Goal: Information Seeking & Learning: Compare options

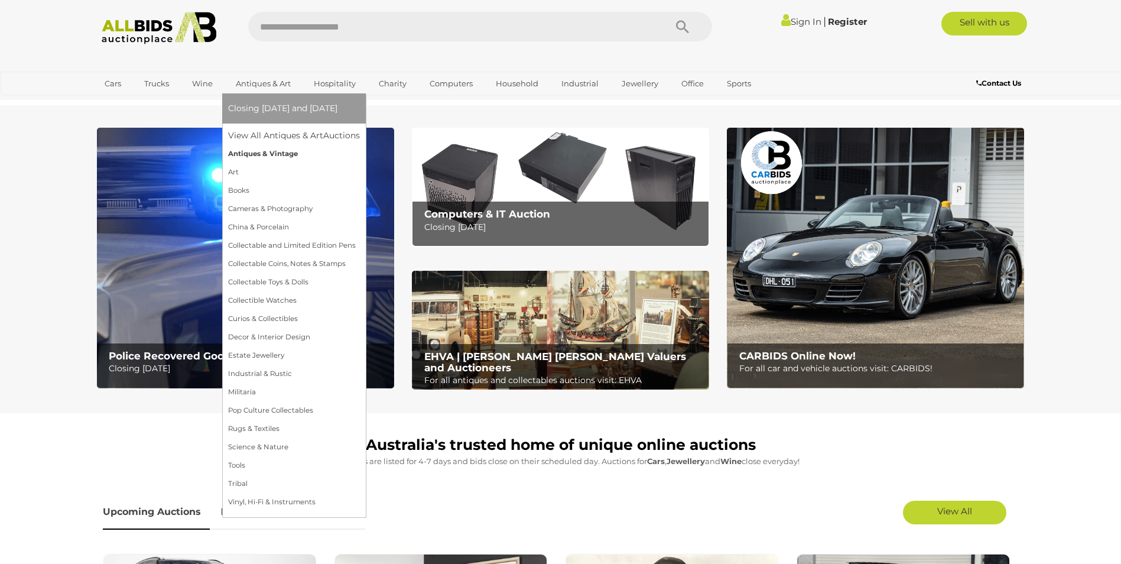
click at [251, 154] on link "Antiques & Vintage" at bounding box center [294, 154] width 132 height 18
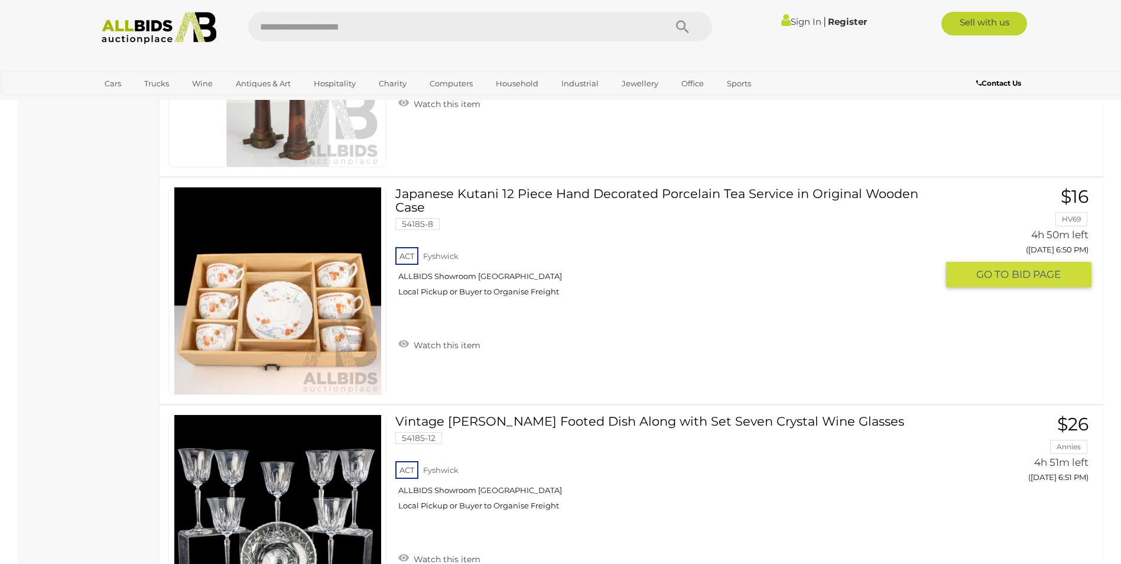
scroll to position [6911, 0]
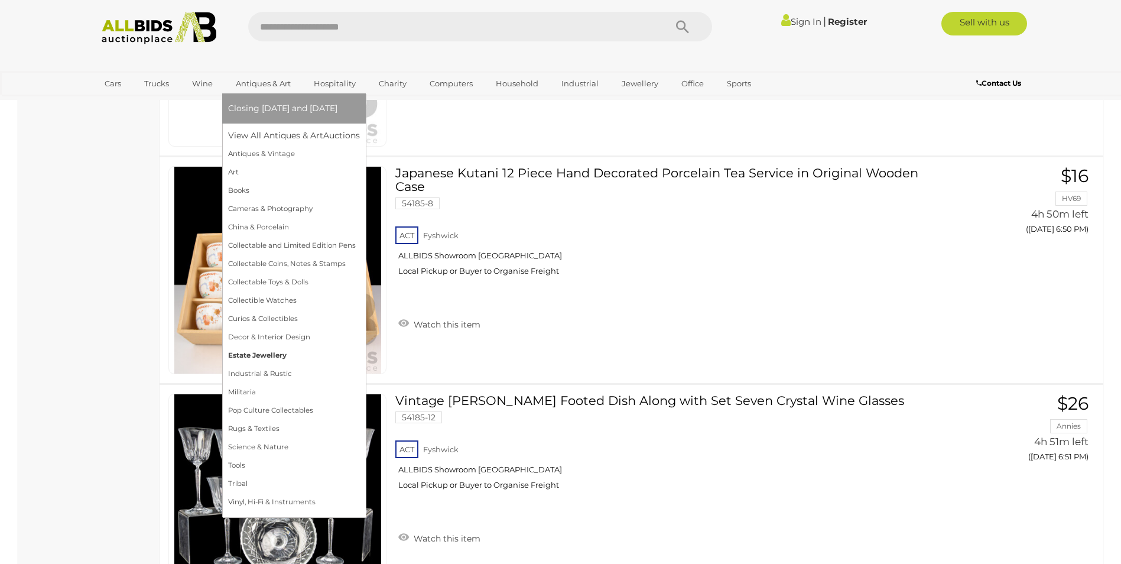
click at [250, 350] on link "Estate Jewellery" at bounding box center [294, 355] width 132 height 18
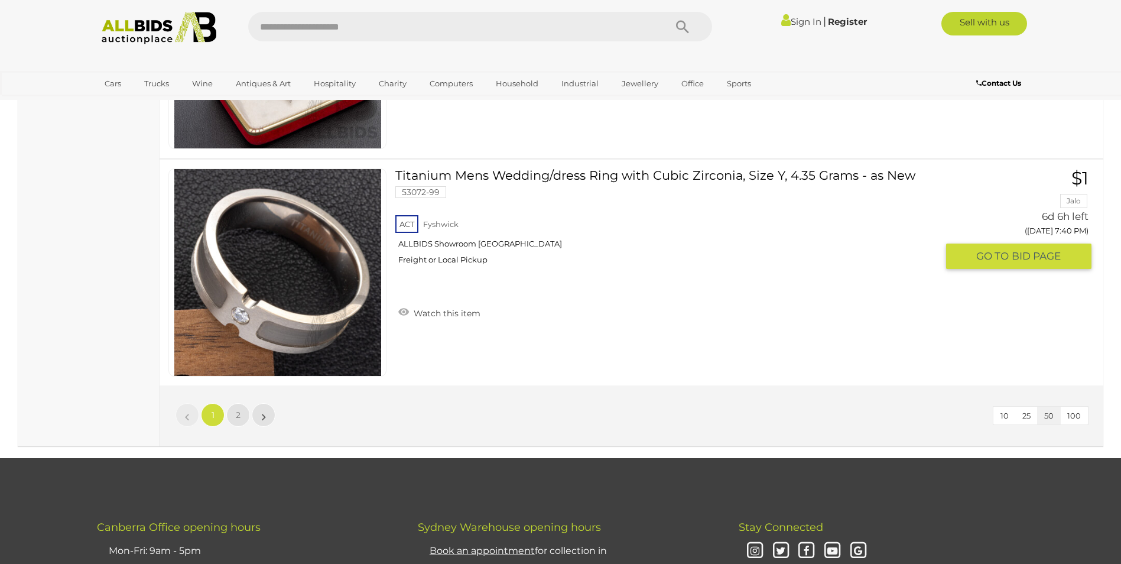
scroll to position [11164, 0]
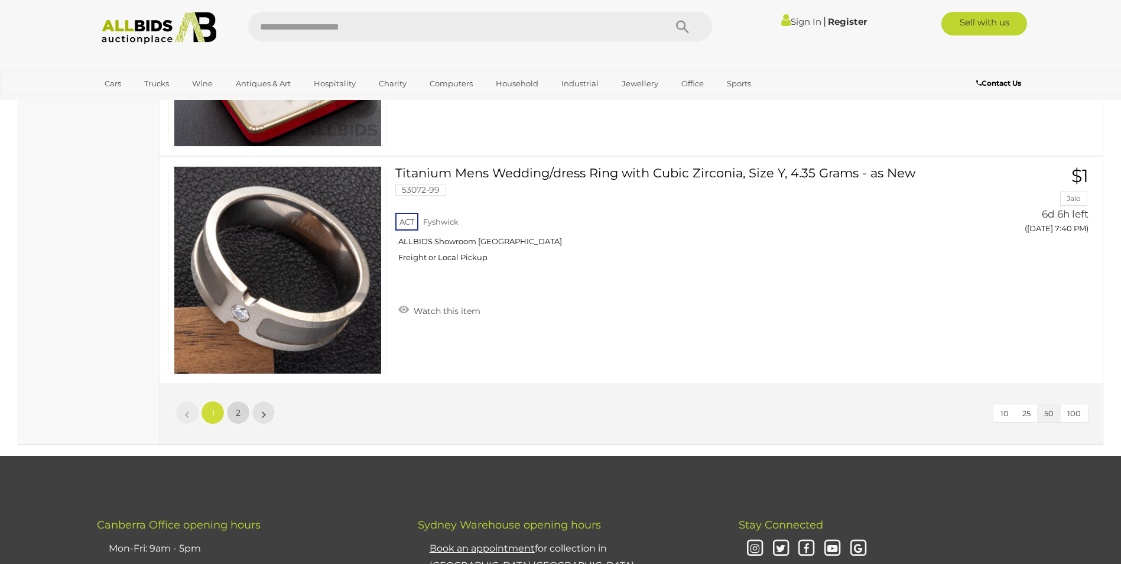
click at [236, 411] on span "2" at bounding box center [238, 412] width 5 height 11
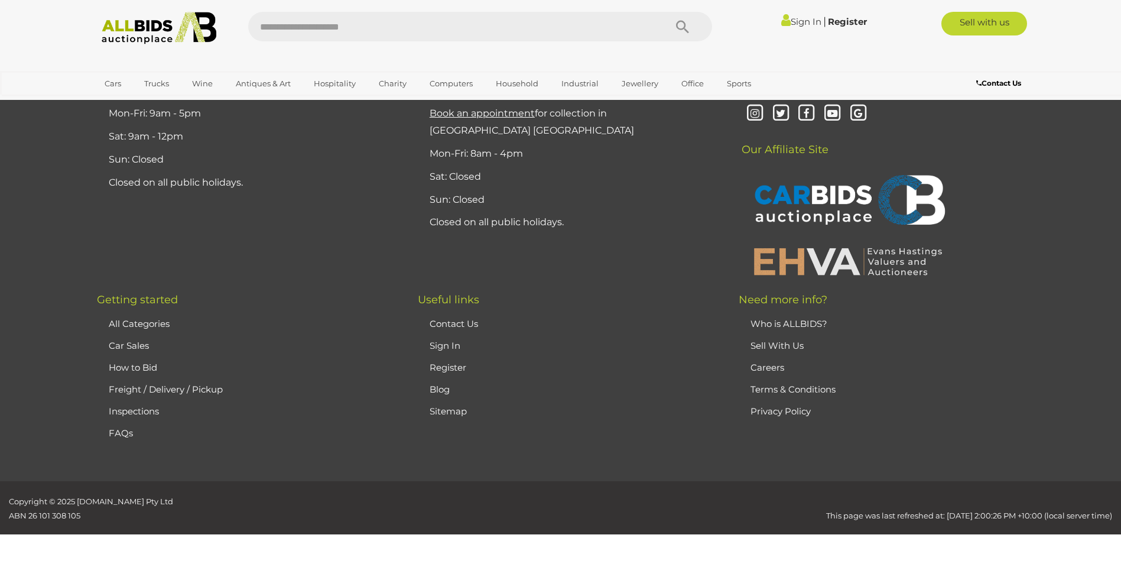
scroll to position [58, 0]
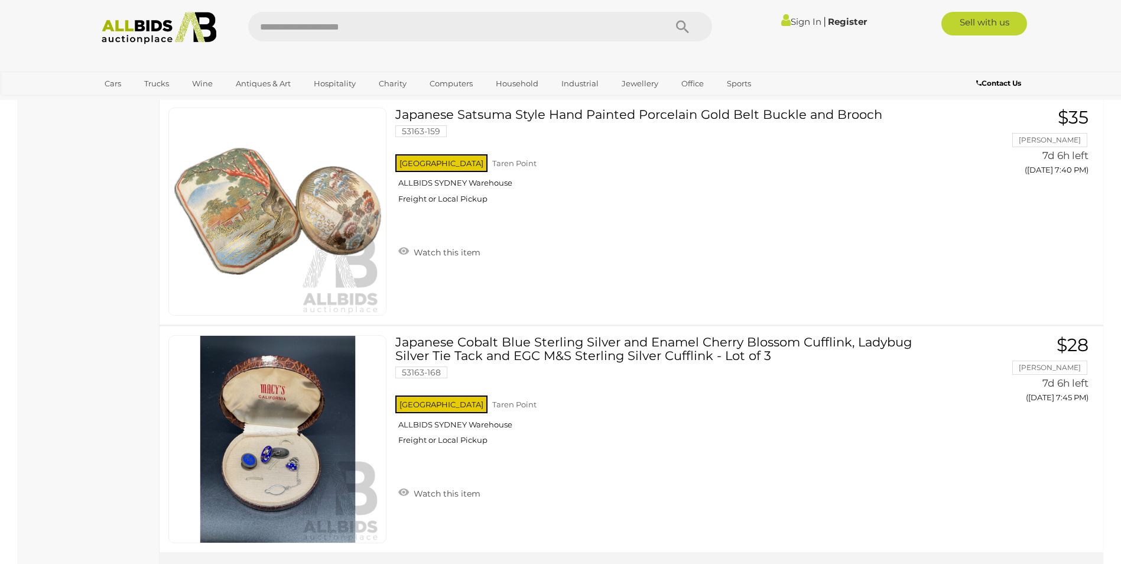
scroll to position [3129, 0]
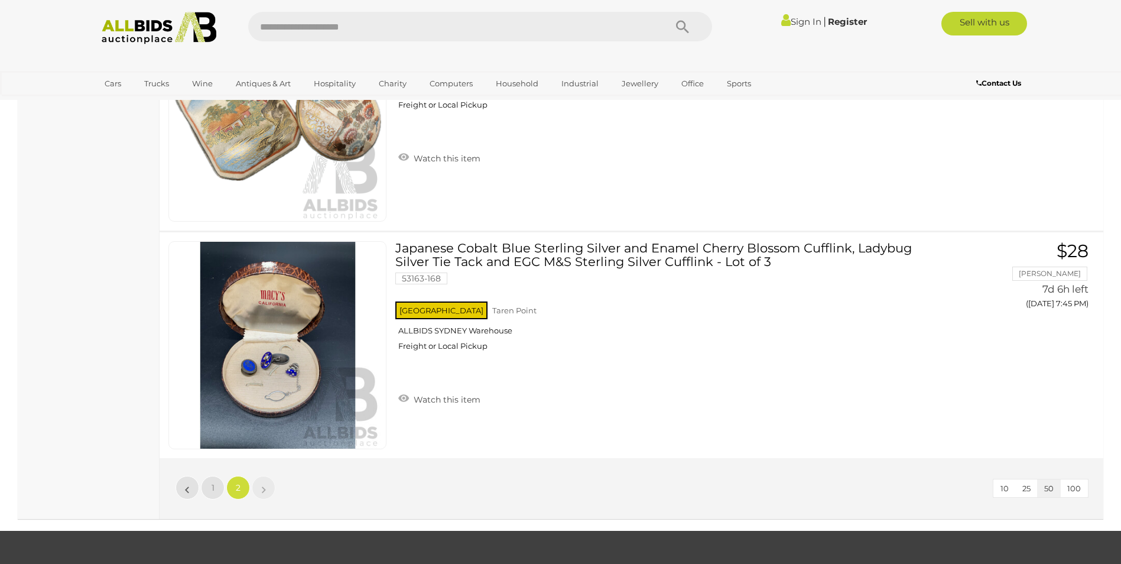
scroll to position [58, 0]
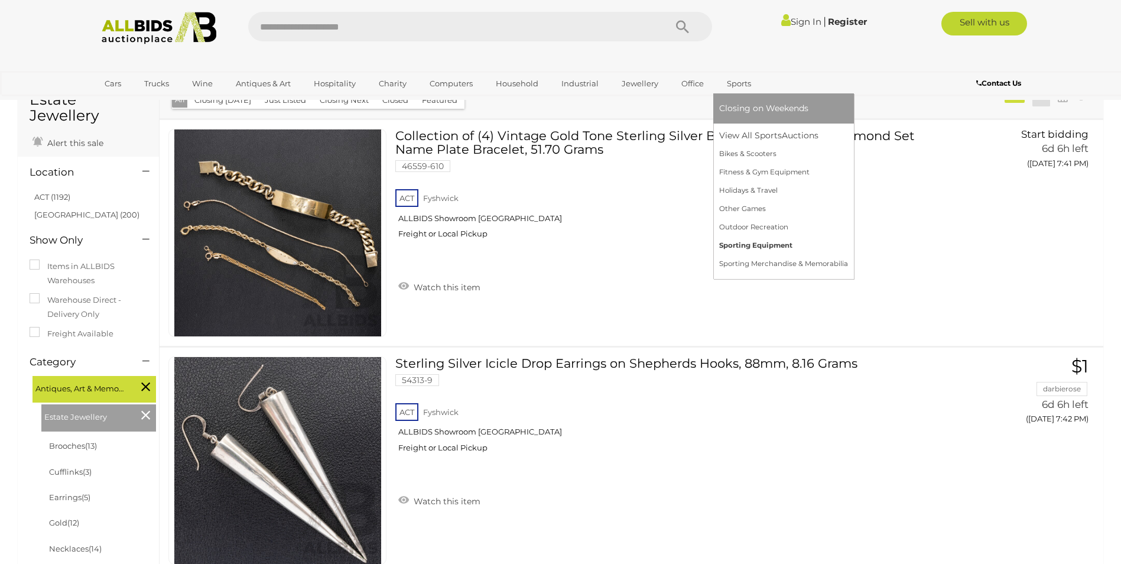
click at [736, 246] on link "Sporting Equipment" at bounding box center [783, 245] width 129 height 18
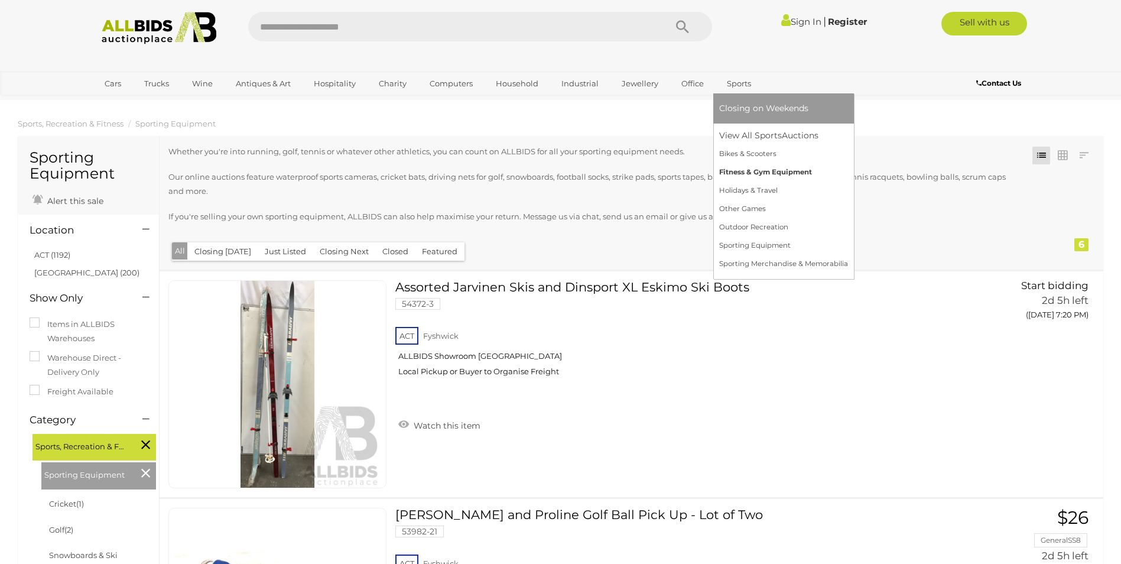
click at [745, 170] on link "Fitness & Gym Equipment" at bounding box center [783, 172] width 129 height 18
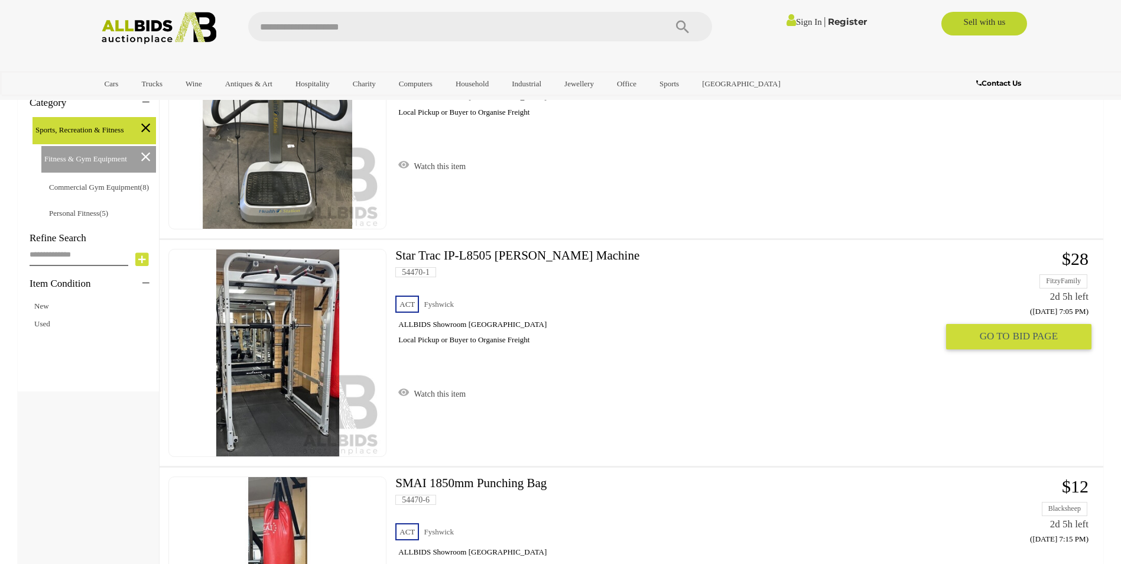
scroll to position [354, 0]
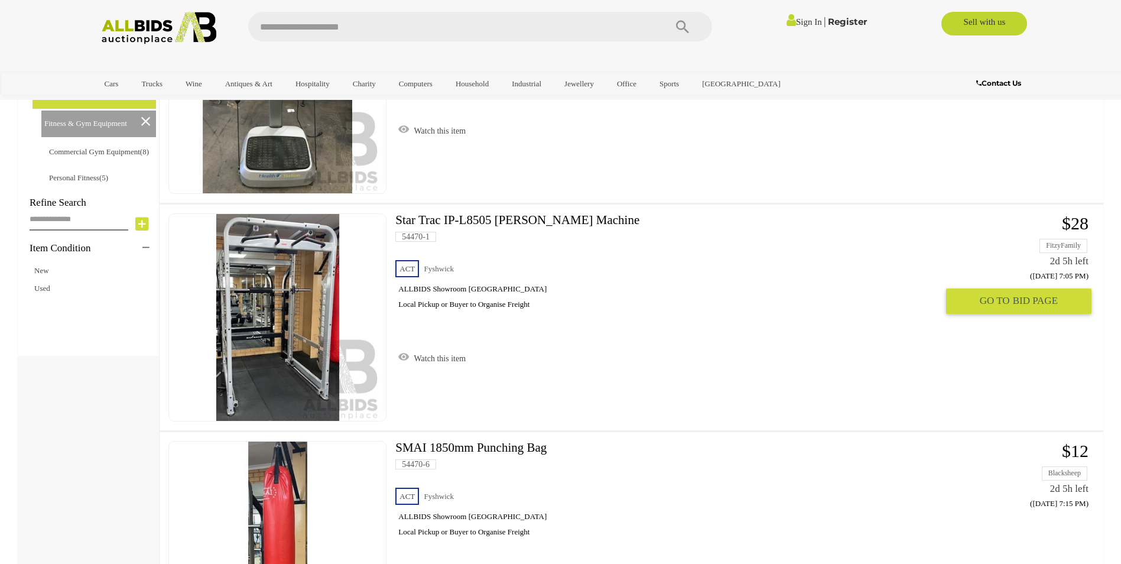
click at [291, 305] on link at bounding box center [277, 317] width 218 height 208
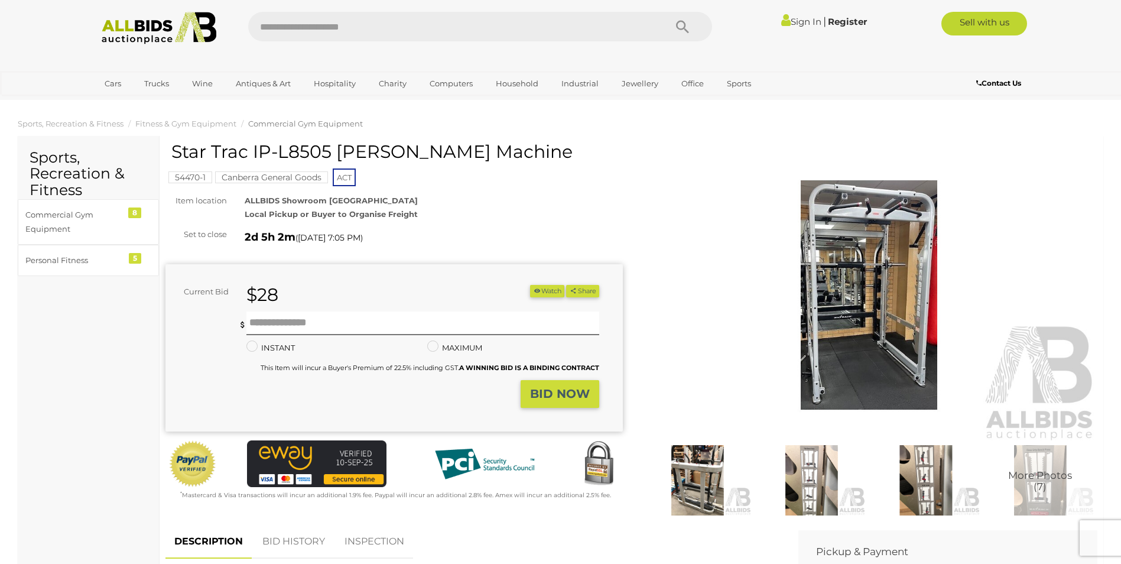
click at [706, 473] on img at bounding box center [697, 480] width 108 height 70
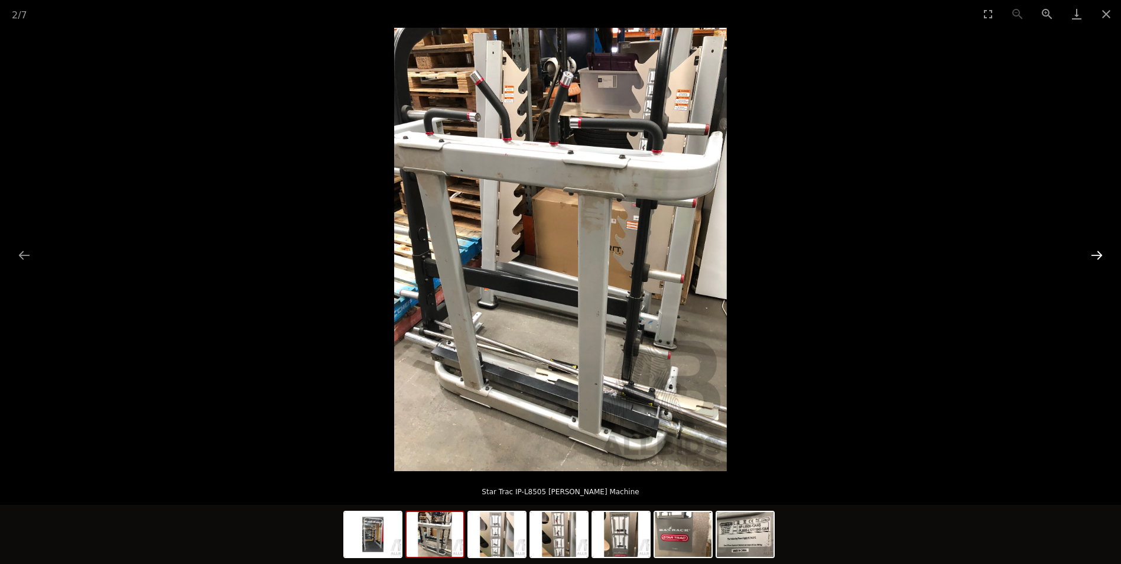
click at [1097, 255] on button "Next slide" at bounding box center [1096, 254] width 25 height 23
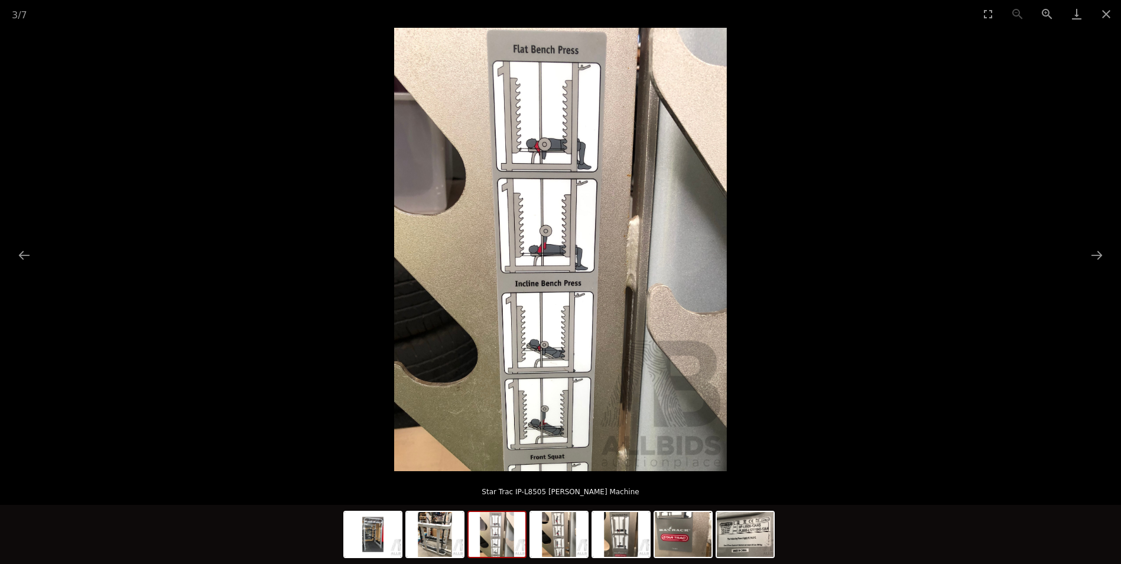
scroll to position [118, 0]
click at [1102, 252] on button "Next slide" at bounding box center [1096, 254] width 25 height 23
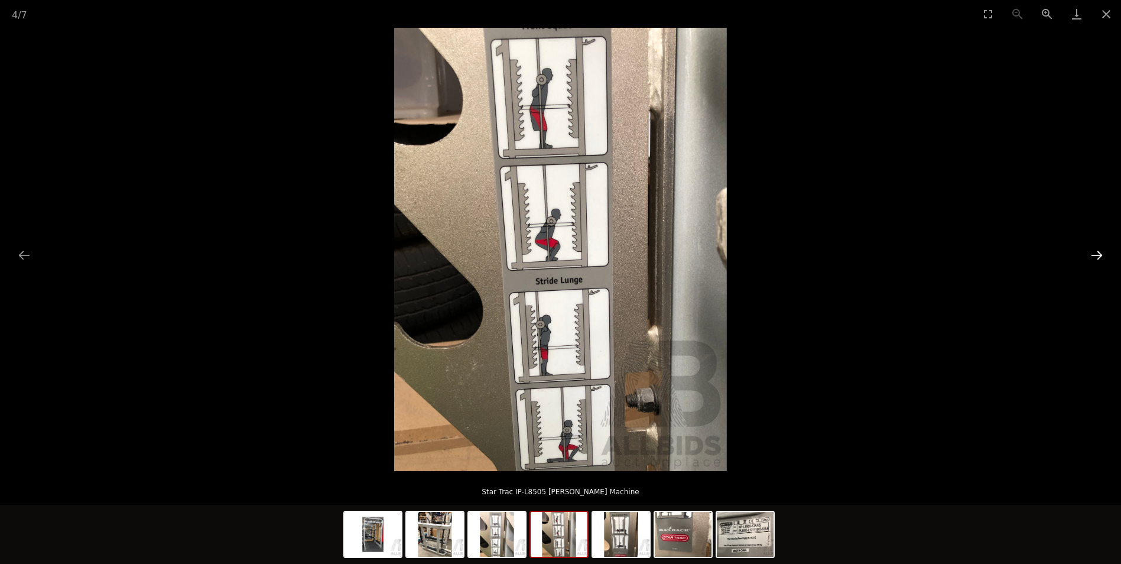
click at [1102, 252] on button "Next slide" at bounding box center [1096, 254] width 25 height 23
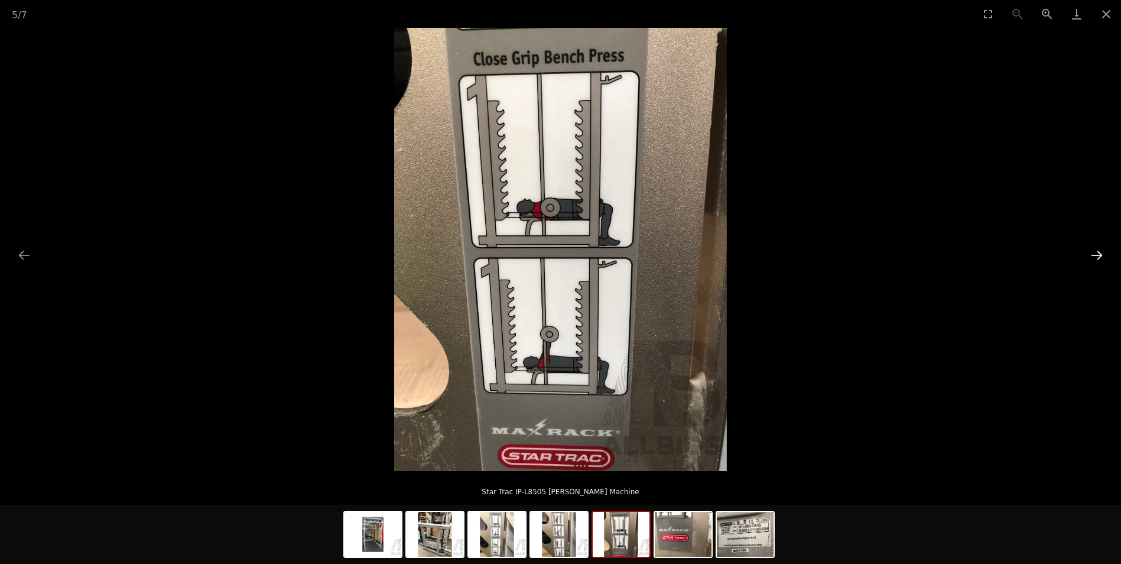
click at [1102, 252] on button "Next slide" at bounding box center [1096, 254] width 25 height 23
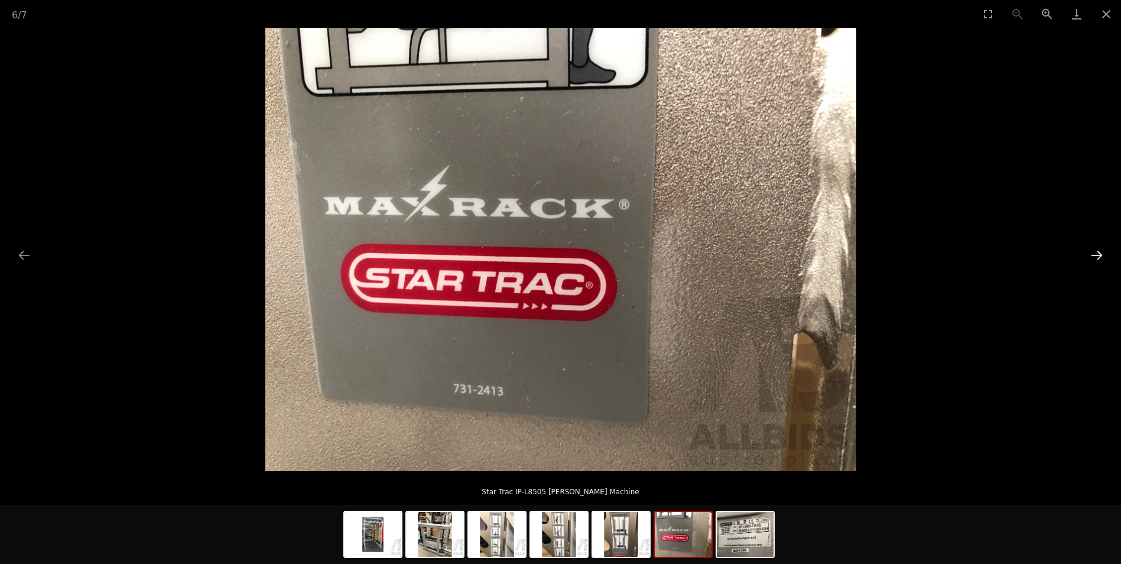
click at [1102, 252] on button "Next slide" at bounding box center [1096, 254] width 25 height 23
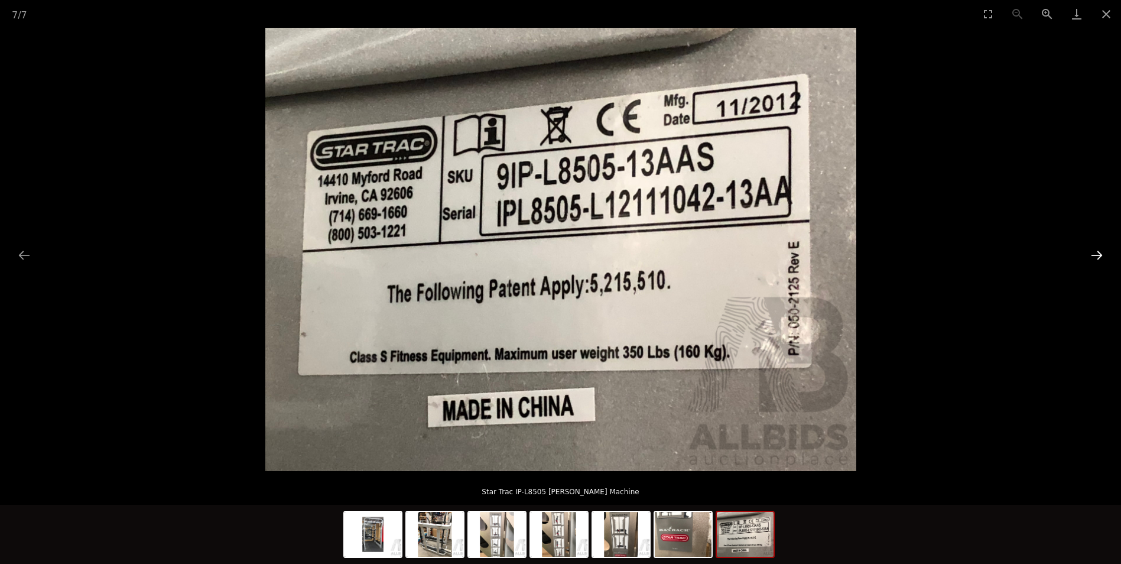
click at [1102, 252] on button "Next slide" at bounding box center [1096, 254] width 25 height 23
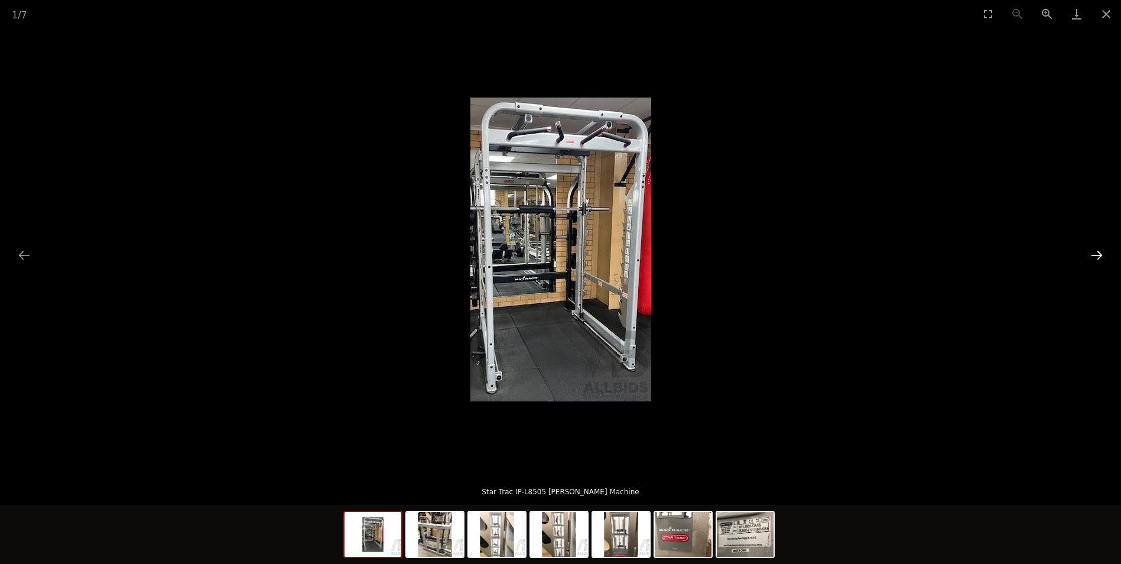
click at [1100, 249] on button "Next slide" at bounding box center [1096, 254] width 25 height 23
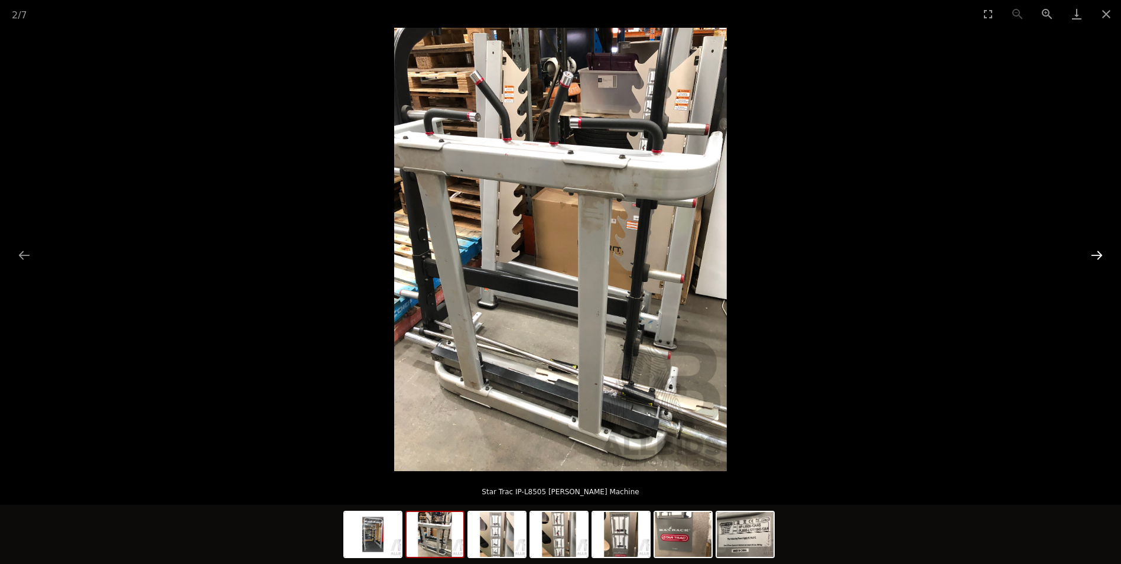
click at [1100, 249] on button "Next slide" at bounding box center [1096, 254] width 25 height 23
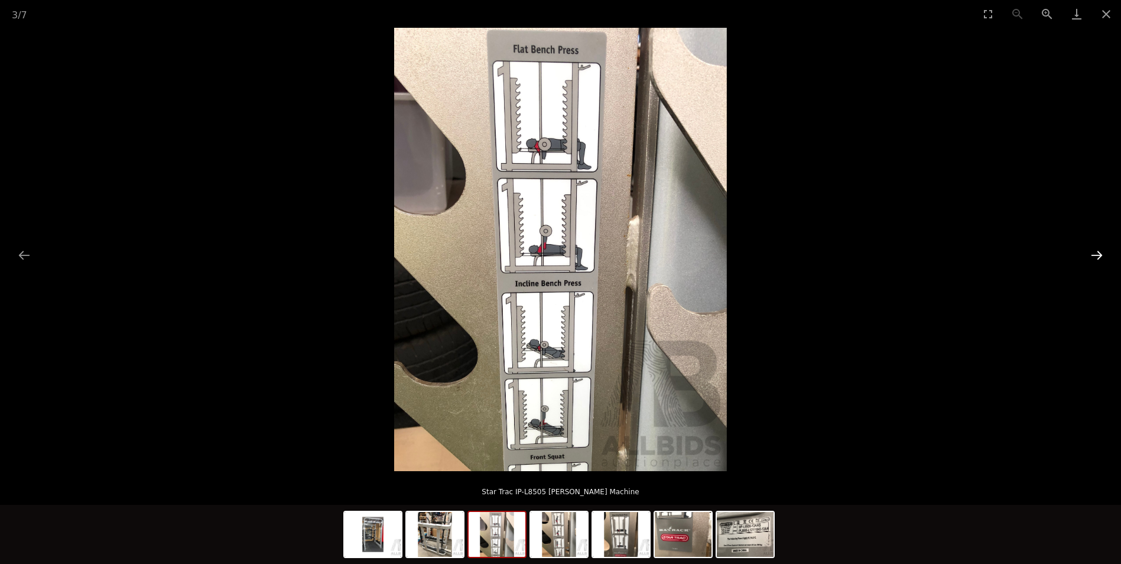
click at [1100, 249] on button "Next slide" at bounding box center [1096, 254] width 25 height 23
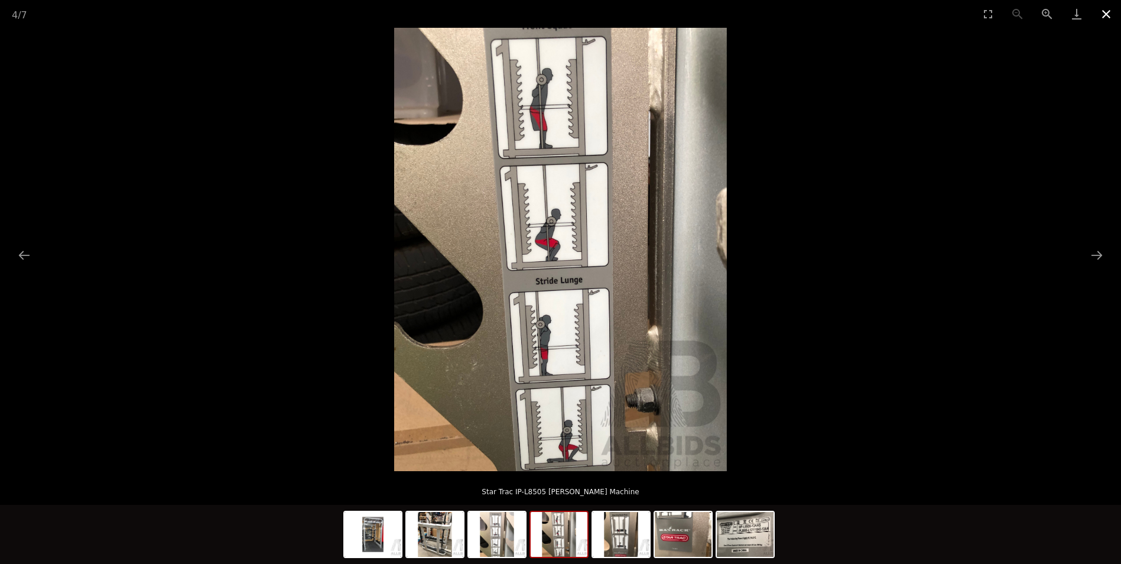
click at [1105, 14] on button "Close gallery" at bounding box center [1106, 14] width 30 height 28
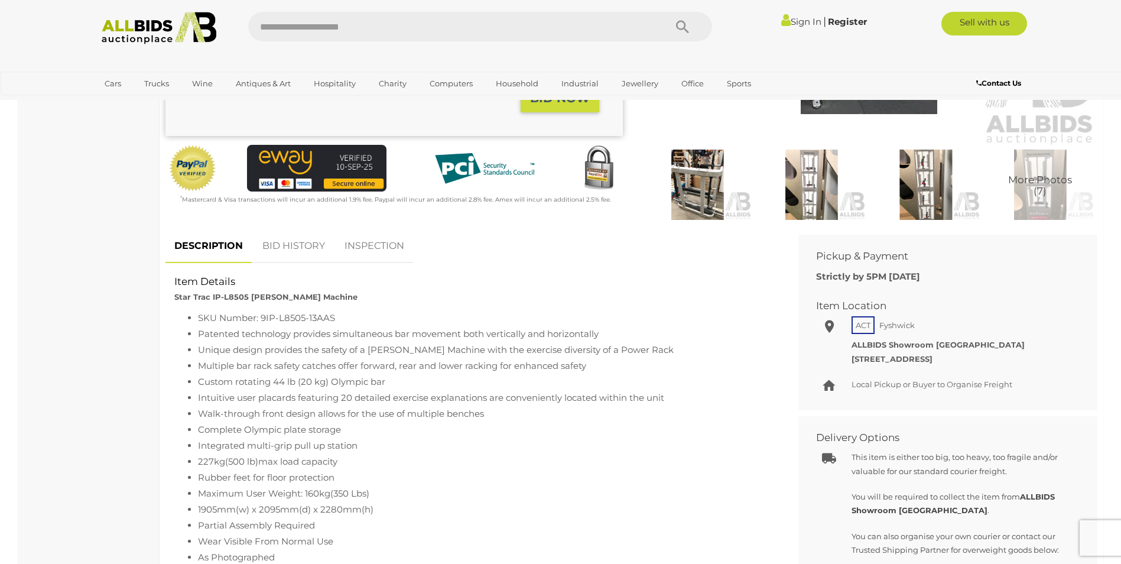
scroll to position [532, 0]
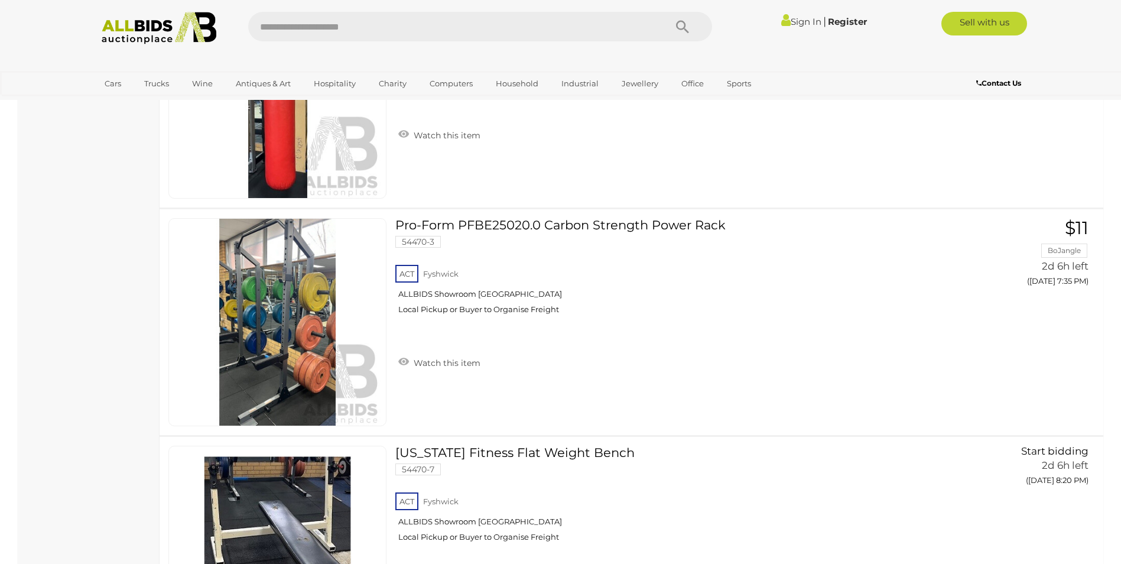
scroll to position [851, 0]
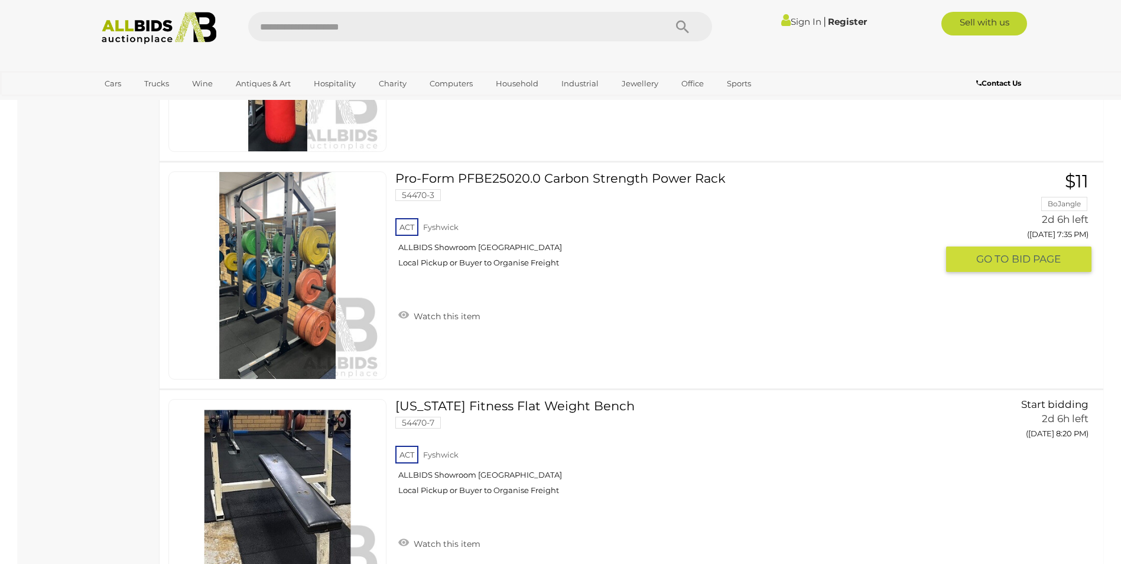
click at [265, 275] on img at bounding box center [277, 275] width 207 height 207
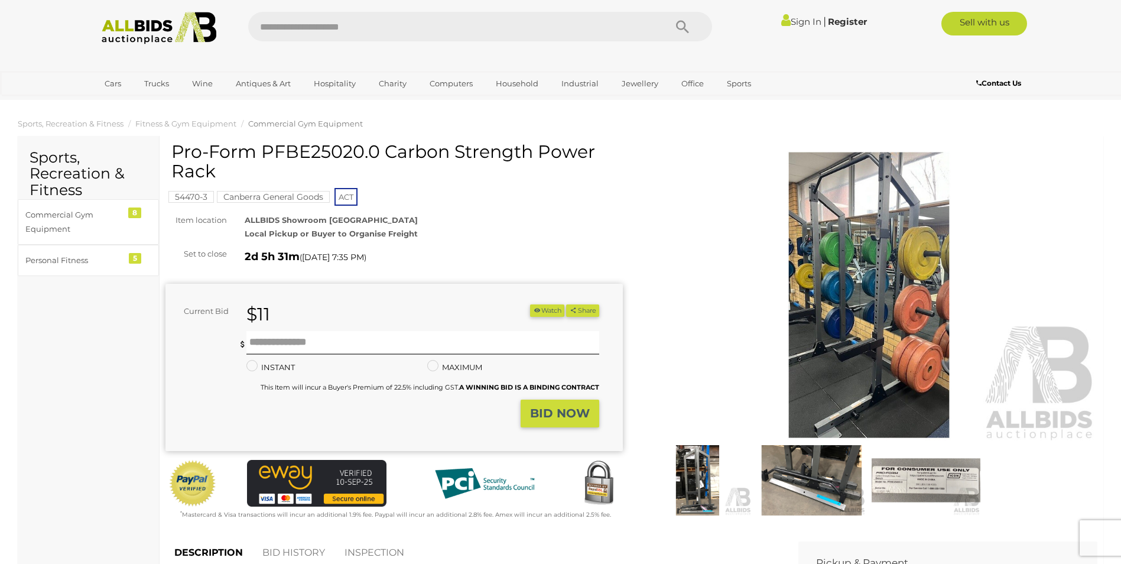
click at [696, 473] on img at bounding box center [697, 480] width 108 height 70
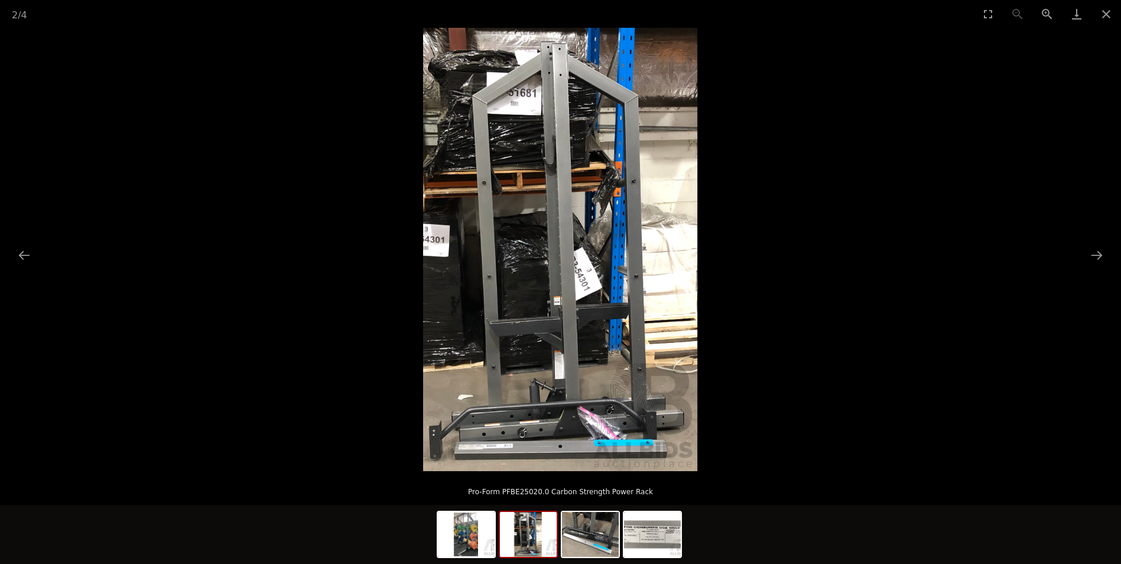
scroll to position [236, 0]
click at [1092, 250] on button "Next slide" at bounding box center [1096, 254] width 25 height 23
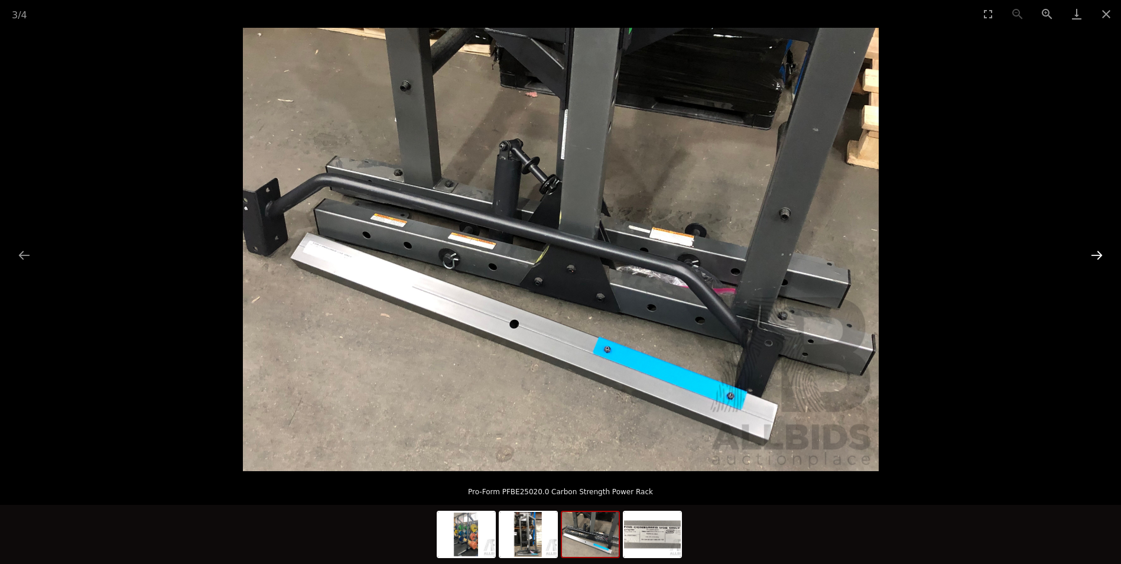
click at [1092, 250] on button "Next slide" at bounding box center [1096, 254] width 25 height 23
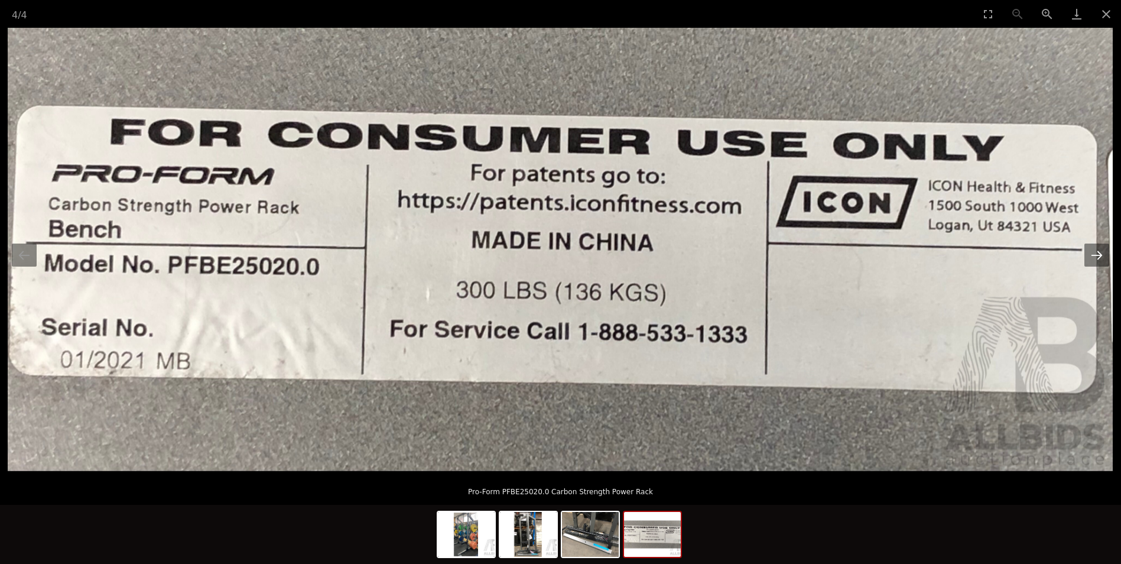
click at [1099, 251] on button "Next slide" at bounding box center [1096, 254] width 25 height 23
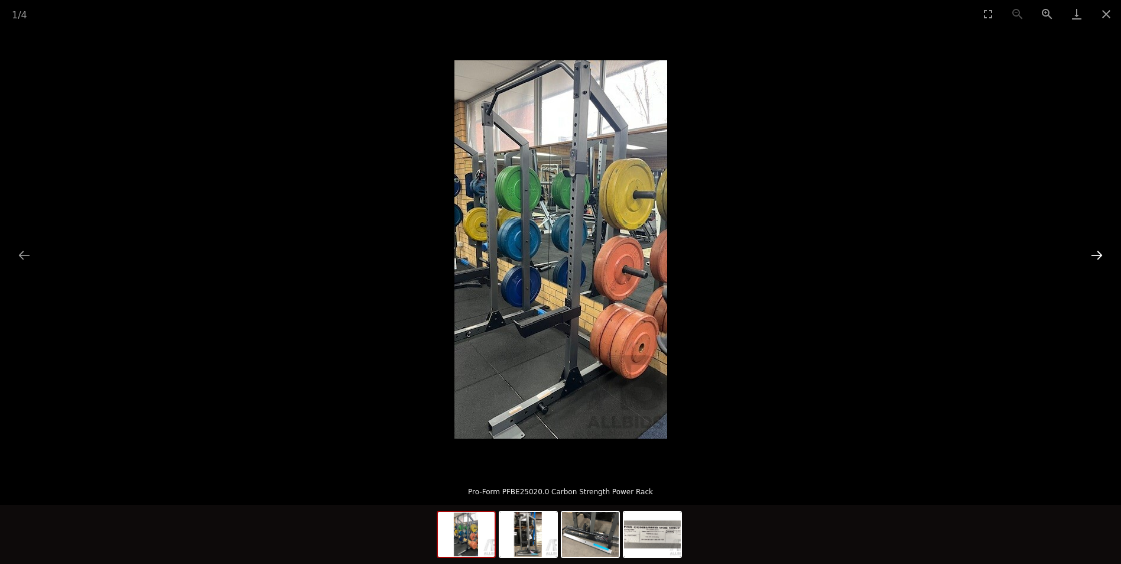
click at [1097, 252] on button "Next slide" at bounding box center [1096, 254] width 25 height 23
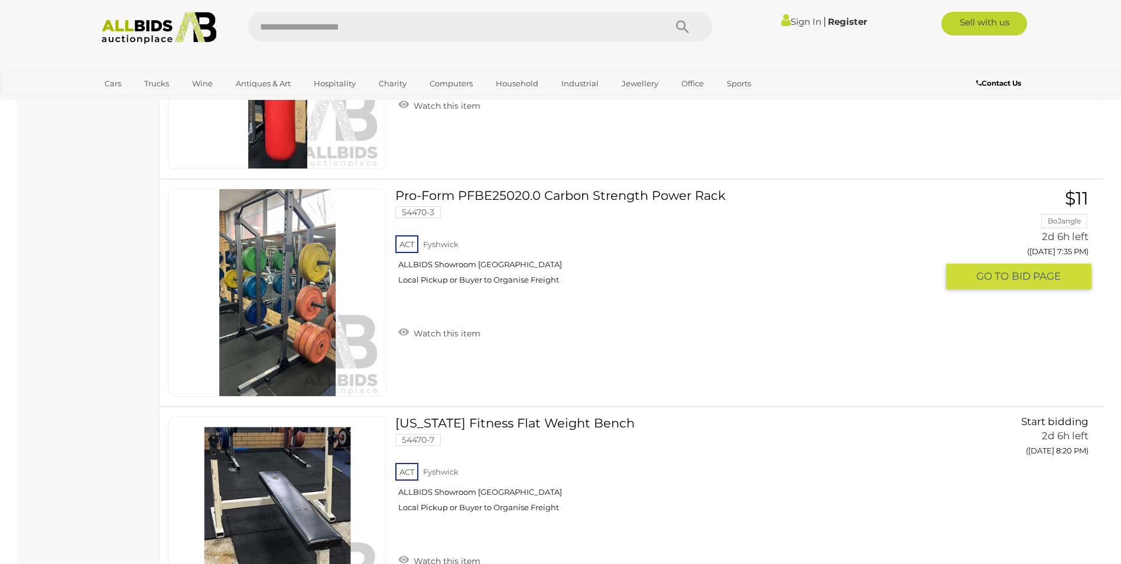
scroll to position [833, 0]
click at [262, 273] on link at bounding box center [277, 293] width 218 height 208
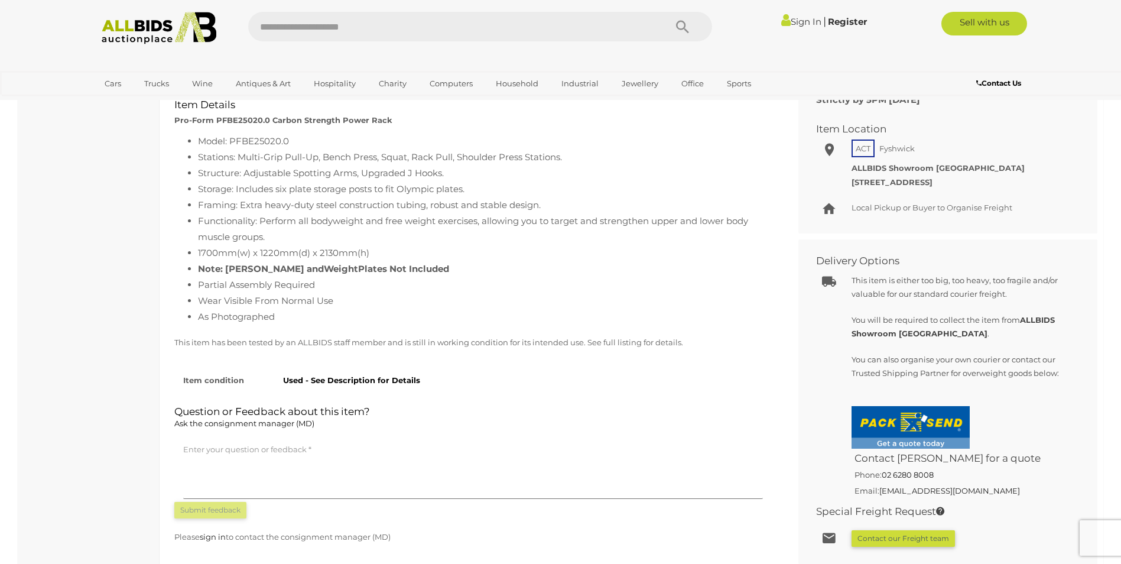
scroll to position [473, 0]
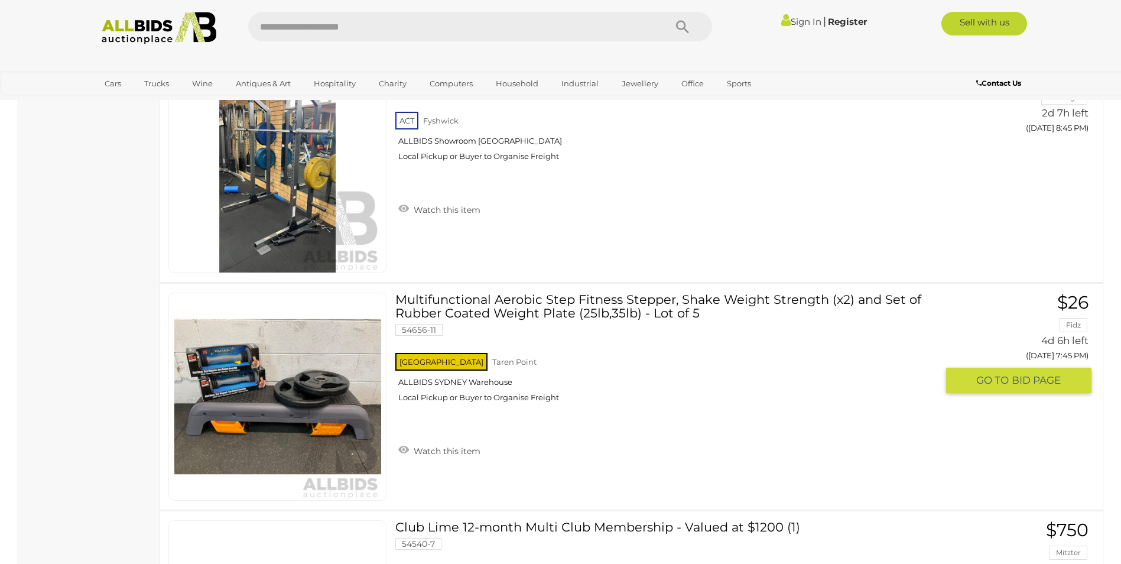
scroll to position [2192, 0]
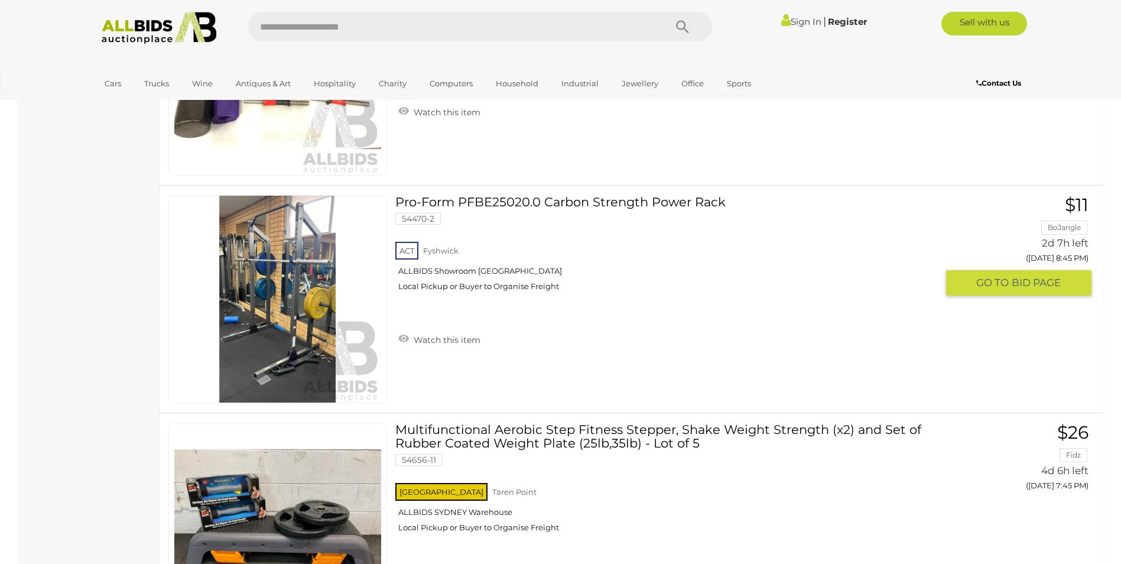
click at [292, 325] on img at bounding box center [277, 299] width 207 height 207
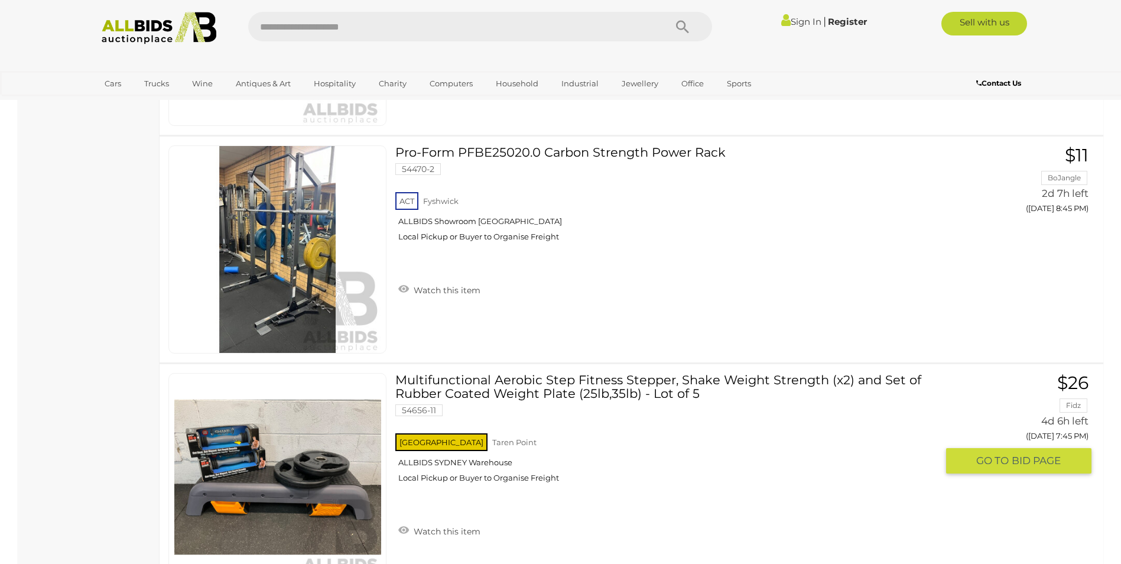
scroll to position [2080, 0]
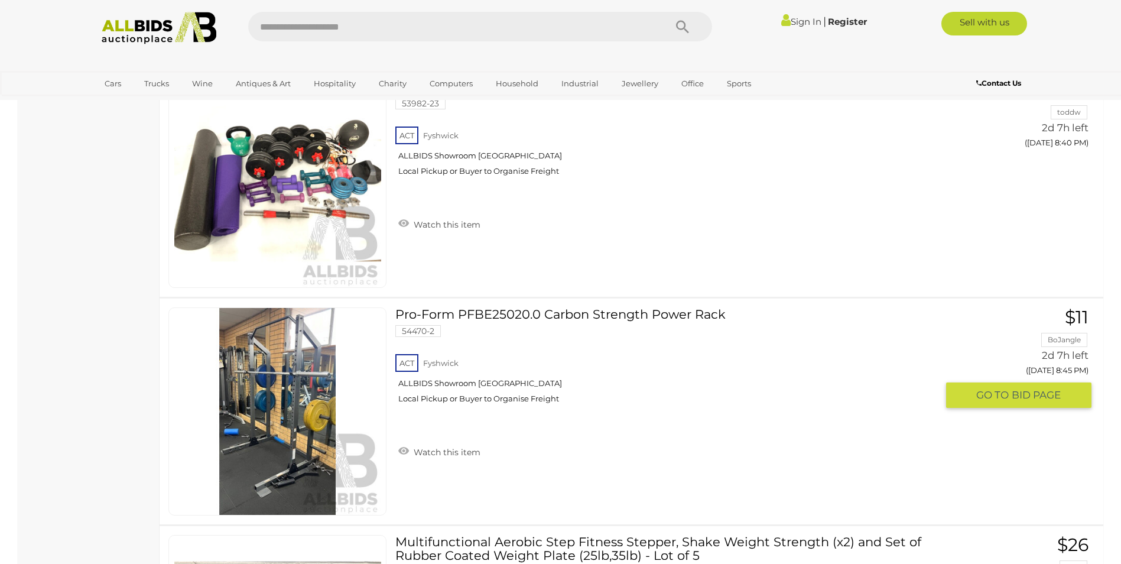
click at [285, 386] on link at bounding box center [277, 411] width 218 height 208
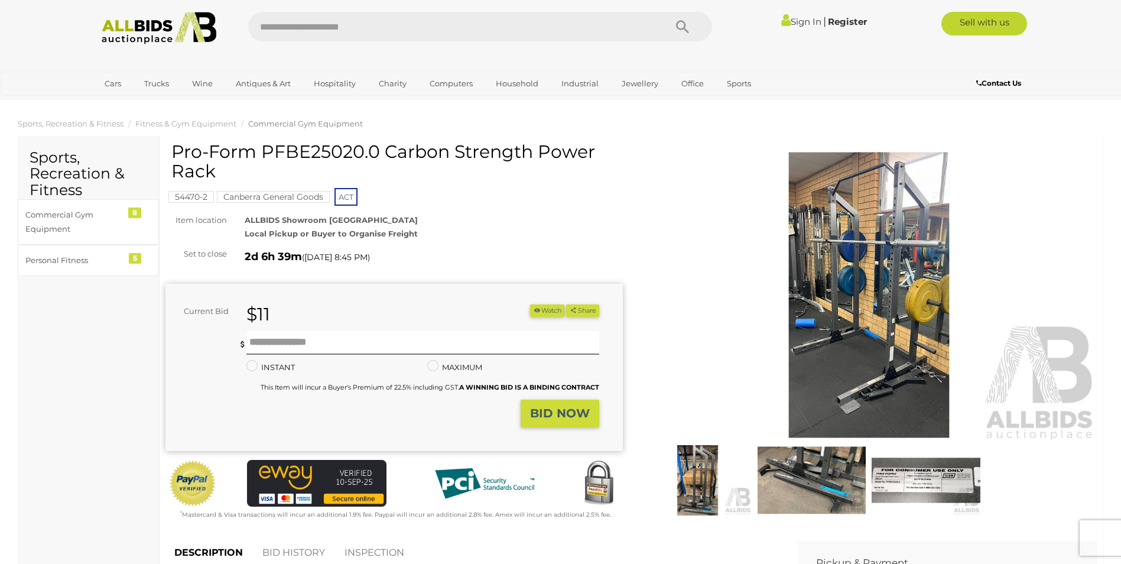
click at [708, 484] on img at bounding box center [697, 480] width 108 height 70
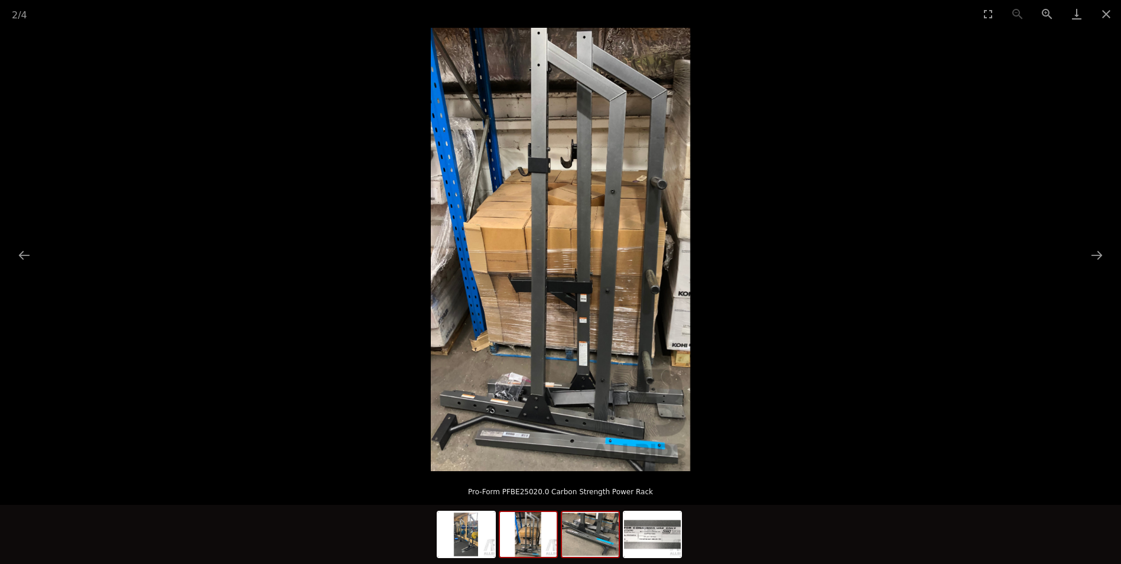
click at [601, 536] on img at bounding box center [590, 534] width 57 height 45
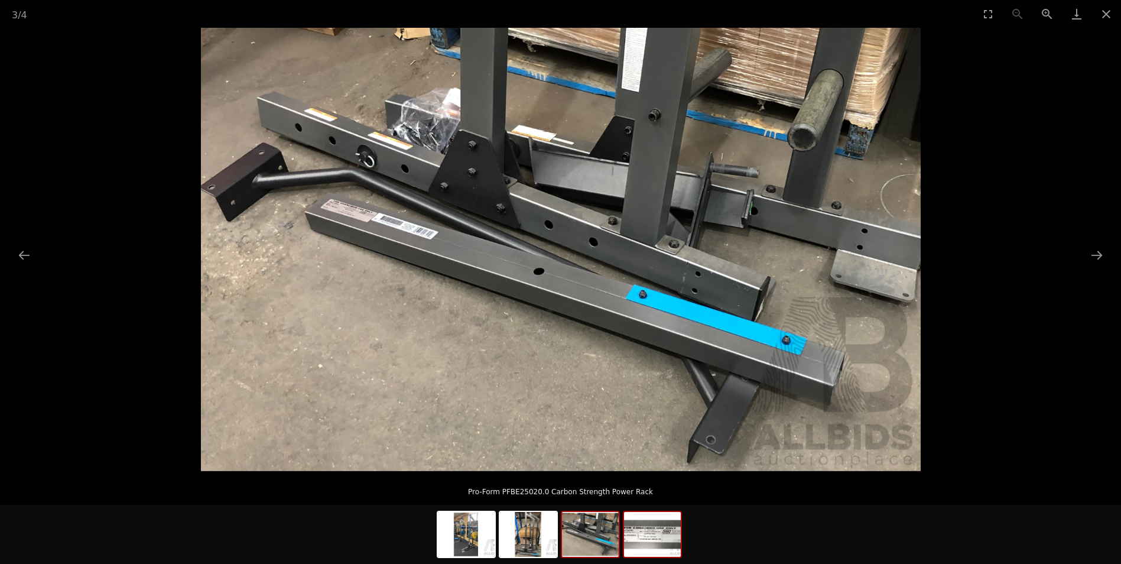
click at [656, 538] on img at bounding box center [652, 534] width 57 height 45
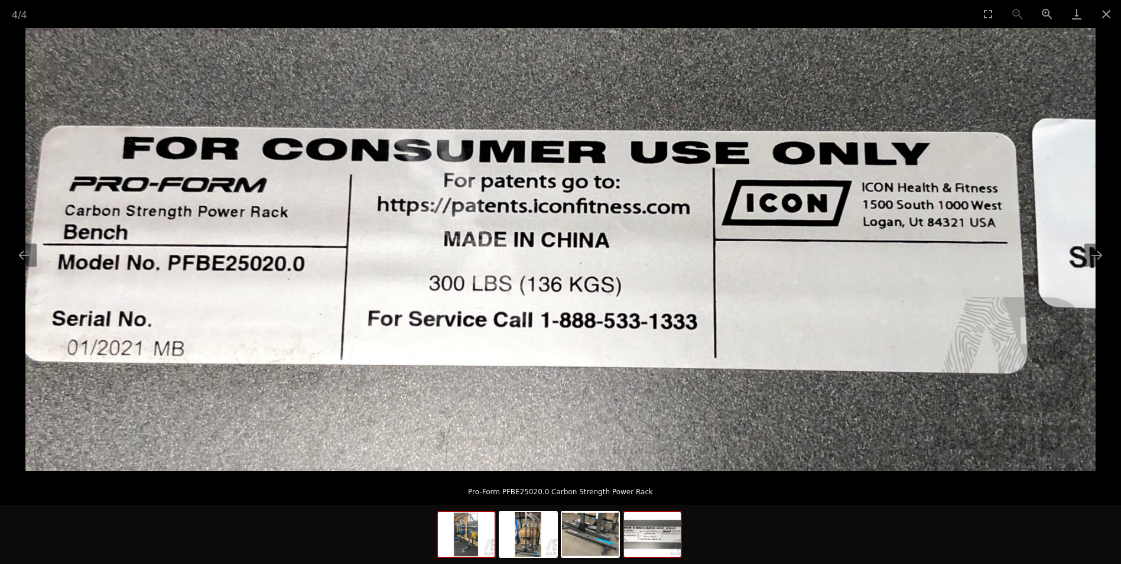
click at [469, 544] on img at bounding box center [466, 534] width 57 height 45
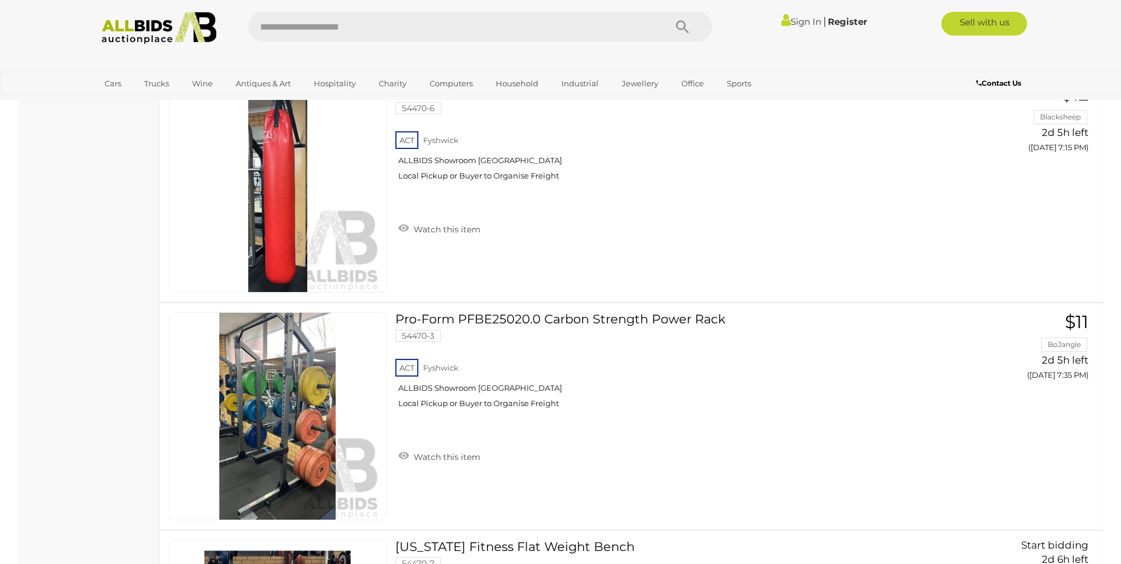
scroll to position [2316, 0]
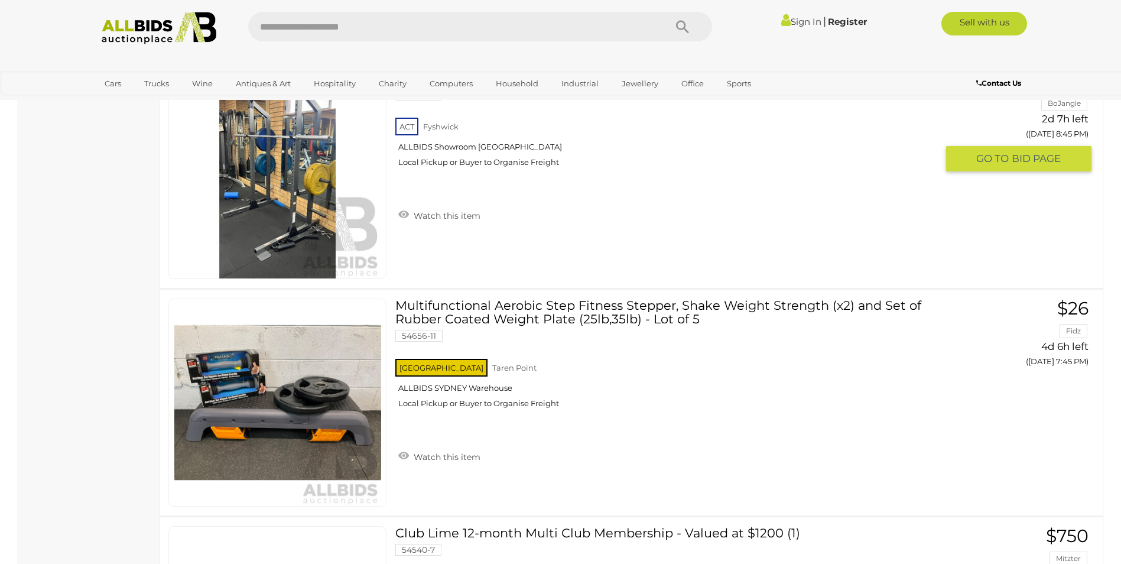
click at [292, 225] on img at bounding box center [277, 174] width 207 height 207
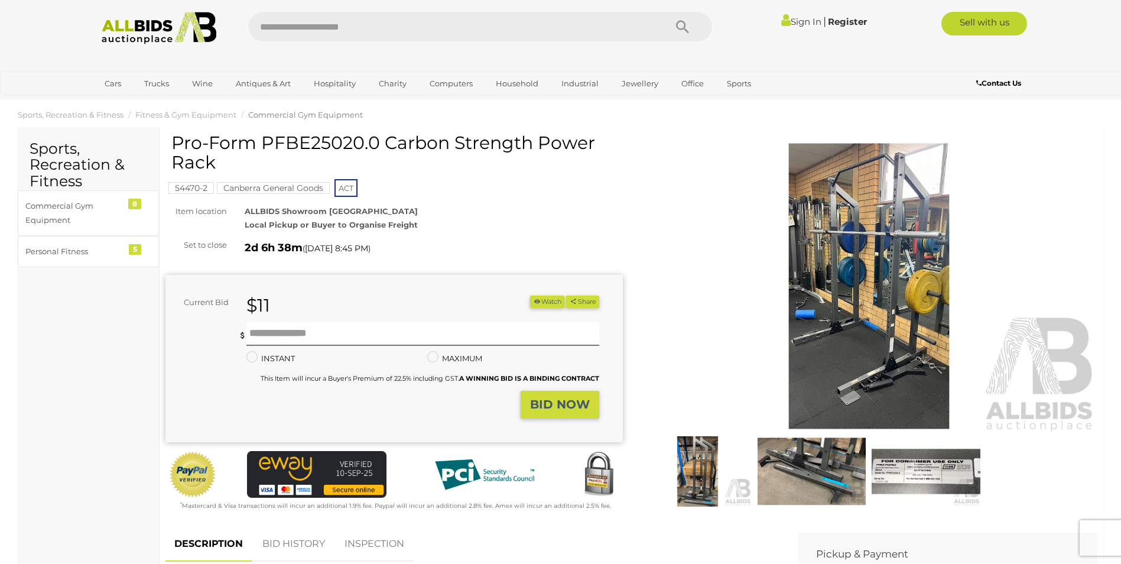
scroll to position [354, 0]
